Goal: Navigation & Orientation: Find specific page/section

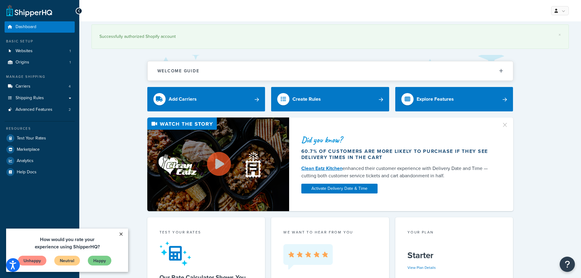
click at [120, 235] on link "×" at bounding box center [121, 233] width 11 height 11
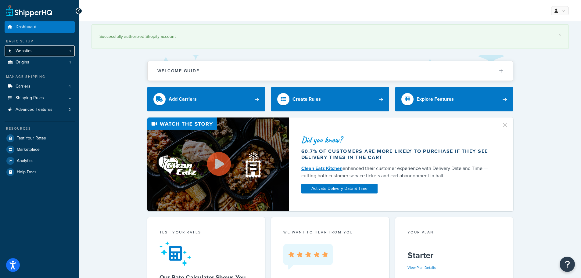
click at [37, 49] on link "Websites 1" at bounding box center [40, 50] width 70 height 11
click at [39, 99] on span "Shipping Rules" at bounding box center [30, 97] width 28 height 5
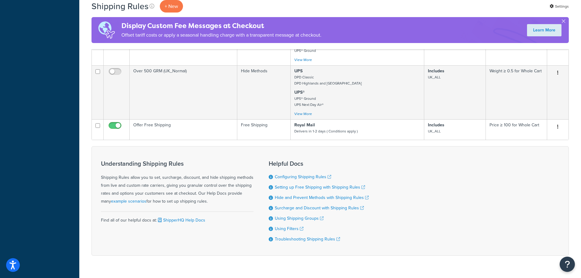
scroll to position [335, 0]
